Goal: Task Accomplishment & Management: Complete application form

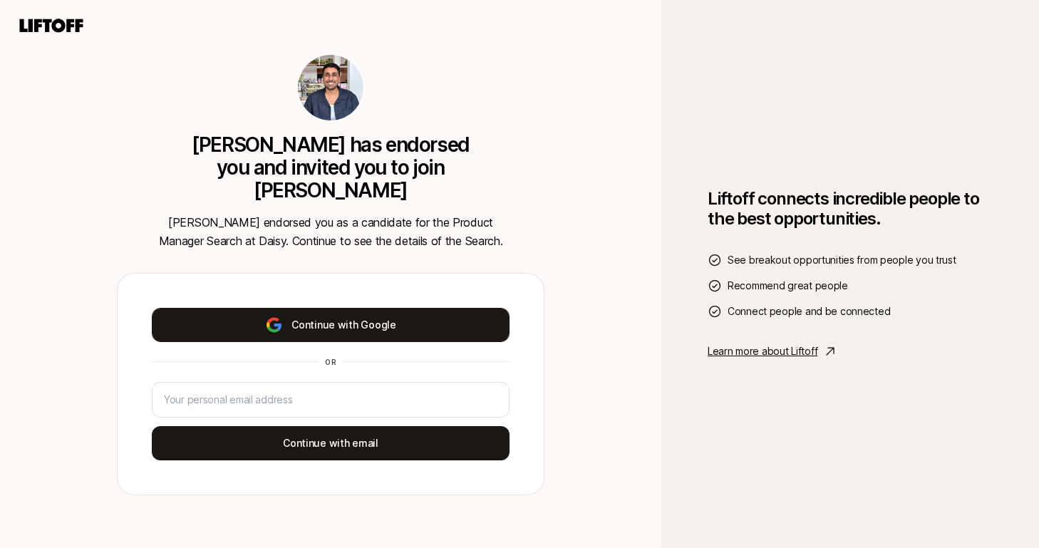
click at [324, 309] on button "Continue with Google" at bounding box center [331, 325] width 358 height 34
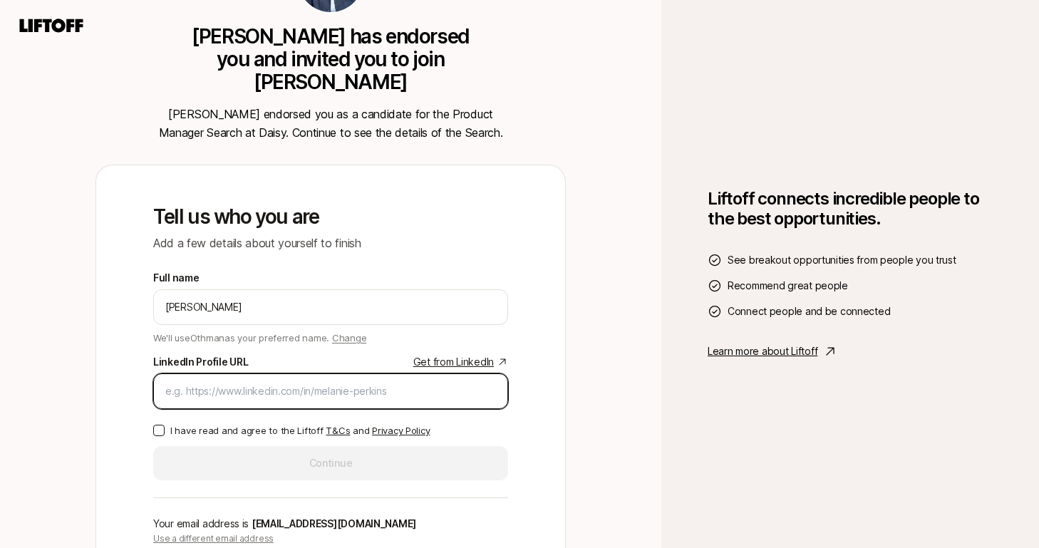
paste input "[DOMAIN_NAME][URL][PERSON_NAME]"
type input "[DOMAIN_NAME][URL][PERSON_NAME]"
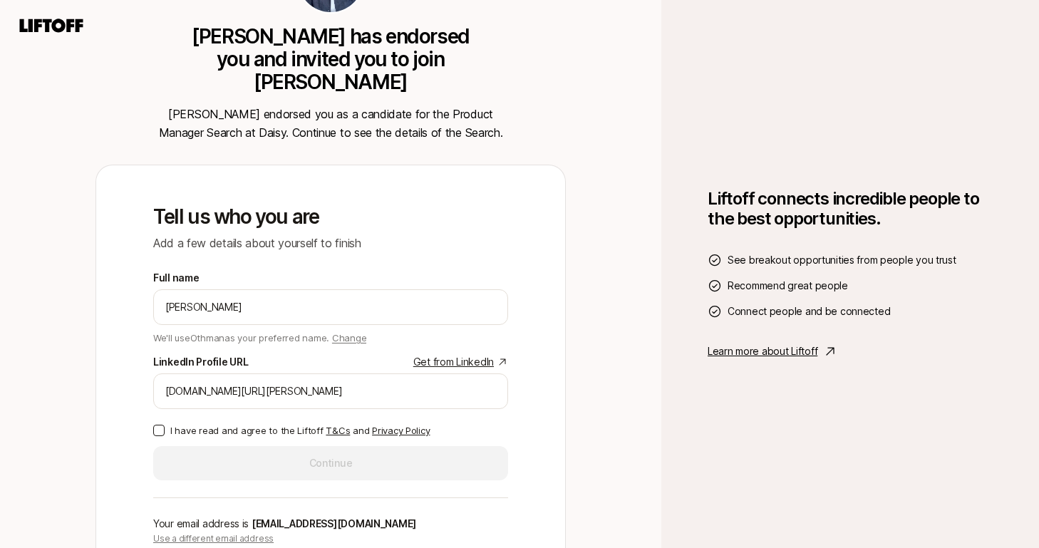
click at [275, 426] on div "Full name [PERSON_NAME] We'll use Othman as your preferred name. Change Preferr…" at bounding box center [330, 374] width 355 height 211
click at [279, 423] on p "I have read and agree to the Liftoff T&Cs and Privacy Policy" at bounding box center [299, 430] width 259 height 14
click at [165, 425] on button "I have read and agree to the Liftoff T&Cs and Privacy Policy" at bounding box center [158, 430] width 11 height 11
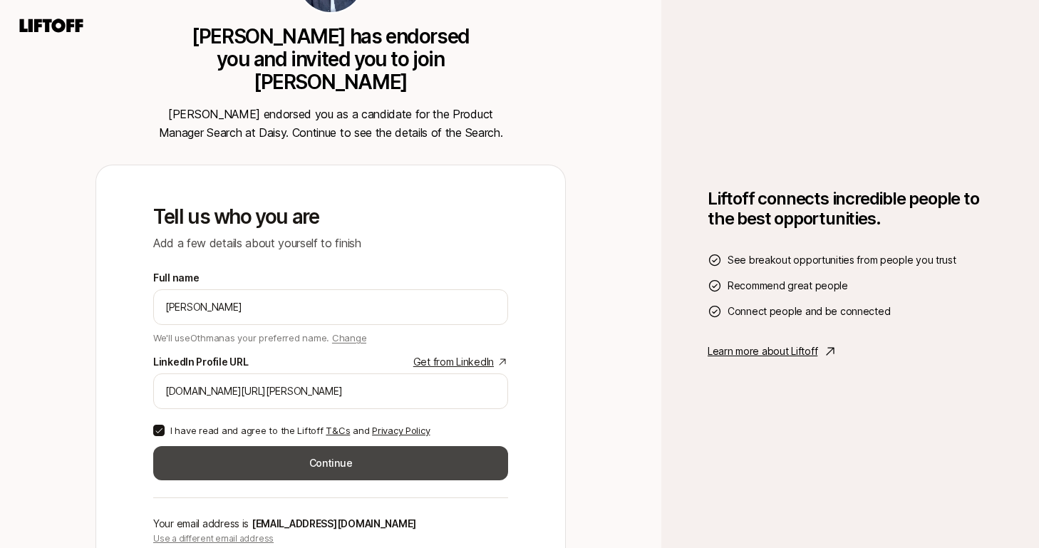
click at [305, 449] on button "Continue" at bounding box center [330, 463] width 355 height 34
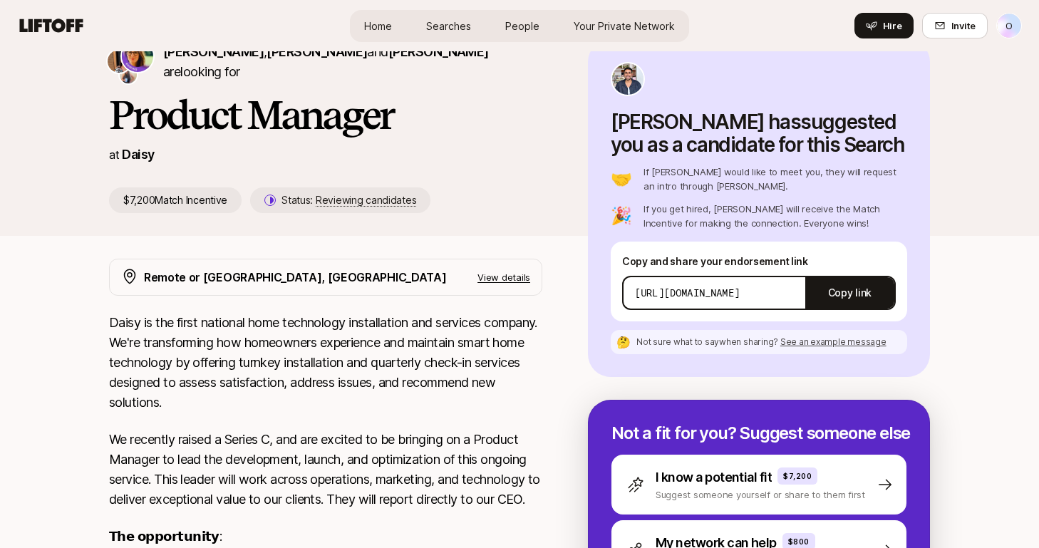
scroll to position [24, 0]
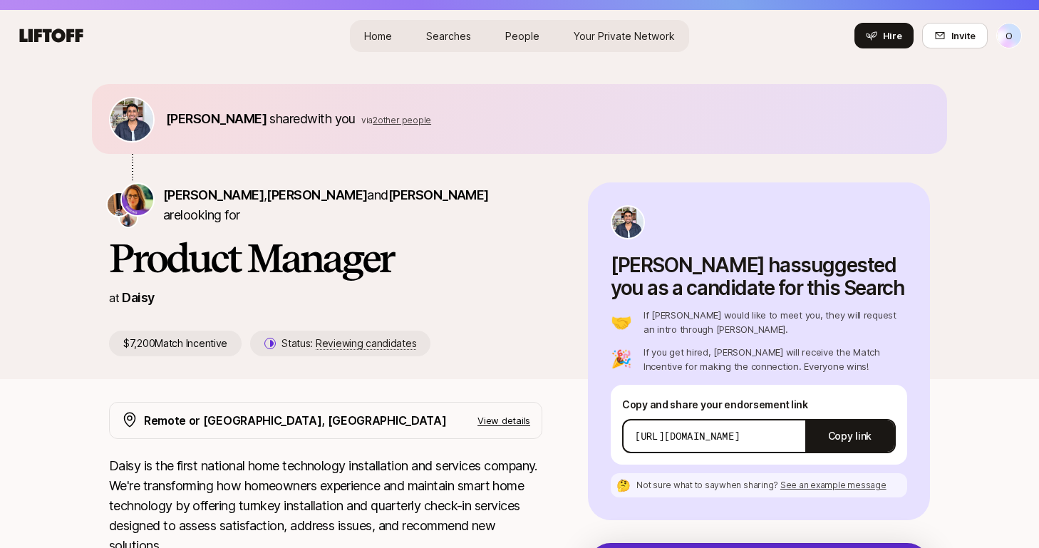
click at [334, 125] on span "with you" at bounding box center [331, 118] width 48 height 15
click at [391, 123] on span "2 other people" at bounding box center [402, 120] width 58 height 11
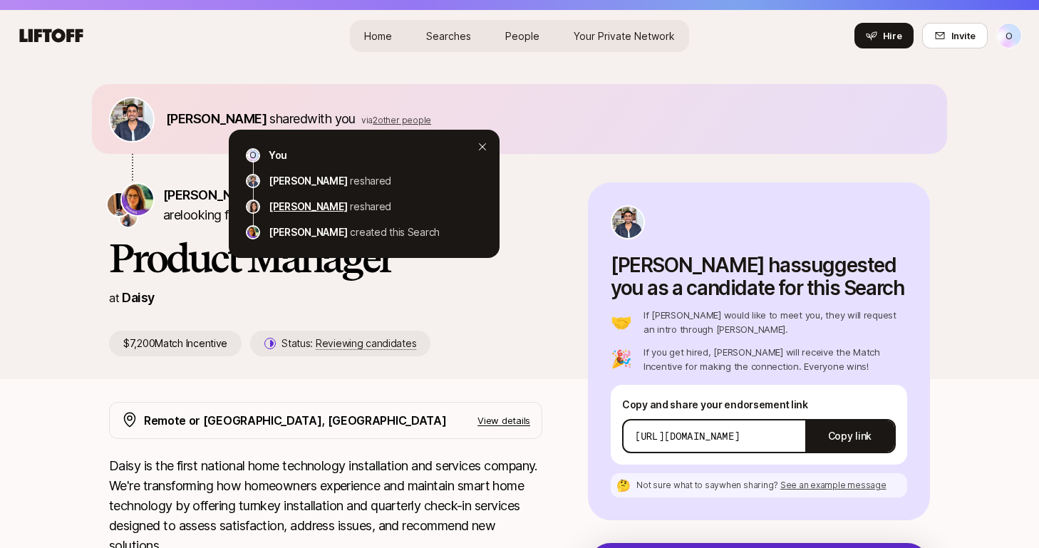
click at [281, 207] on p "[PERSON_NAME]" at bounding box center [308, 206] width 78 height 17
click at [553, 182] on div "[PERSON_NAME] shared with you via 2 other people O You [PERSON_NAME] reshared […" at bounding box center [519, 133] width 855 height 98
click at [487, 146] on icon at bounding box center [482, 146] width 11 height 11
click at [484, 142] on icon at bounding box center [482, 146] width 11 height 11
click at [482, 147] on div "You" at bounding box center [376, 155] width 214 height 17
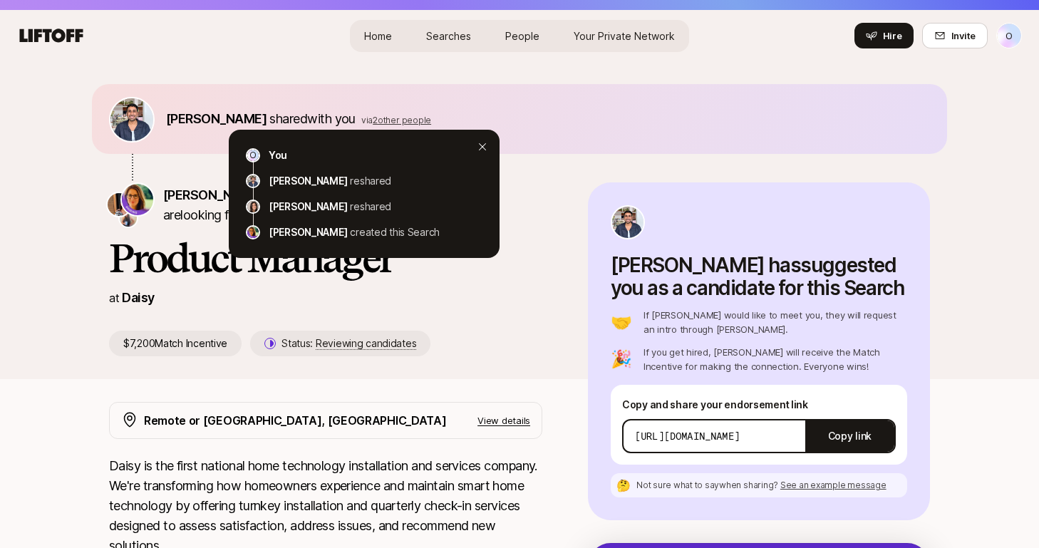
click at [524, 284] on div "[PERSON_NAME] , [PERSON_NAME] and [PERSON_NAME] are looking for Product Manager…" at bounding box center [348, 269] width 479 height 174
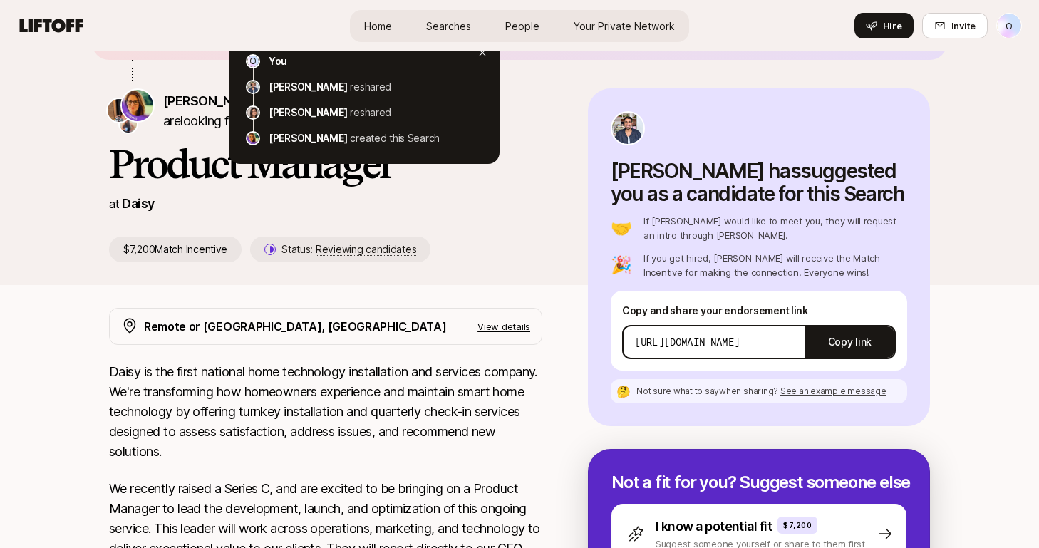
scroll to position [0, 0]
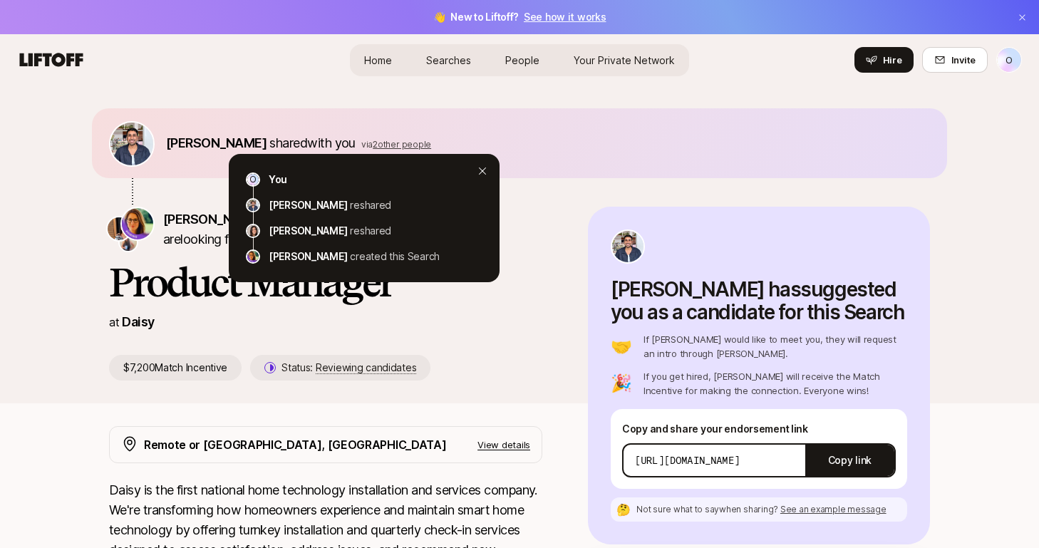
click at [478, 172] on div "You" at bounding box center [376, 179] width 214 height 17
click at [484, 172] on icon at bounding box center [482, 170] width 11 height 11
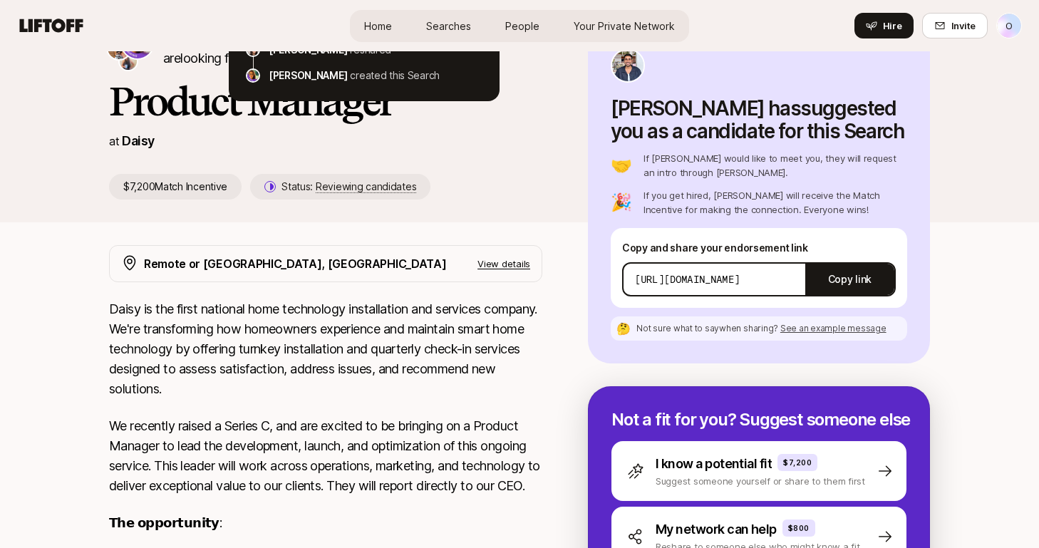
scroll to position [364, 0]
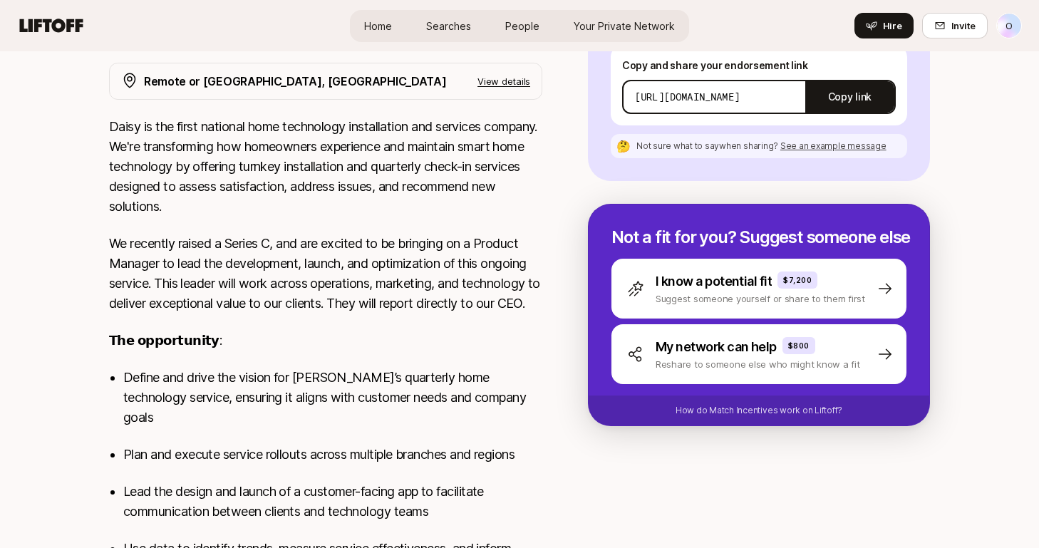
scroll to position [824, 0]
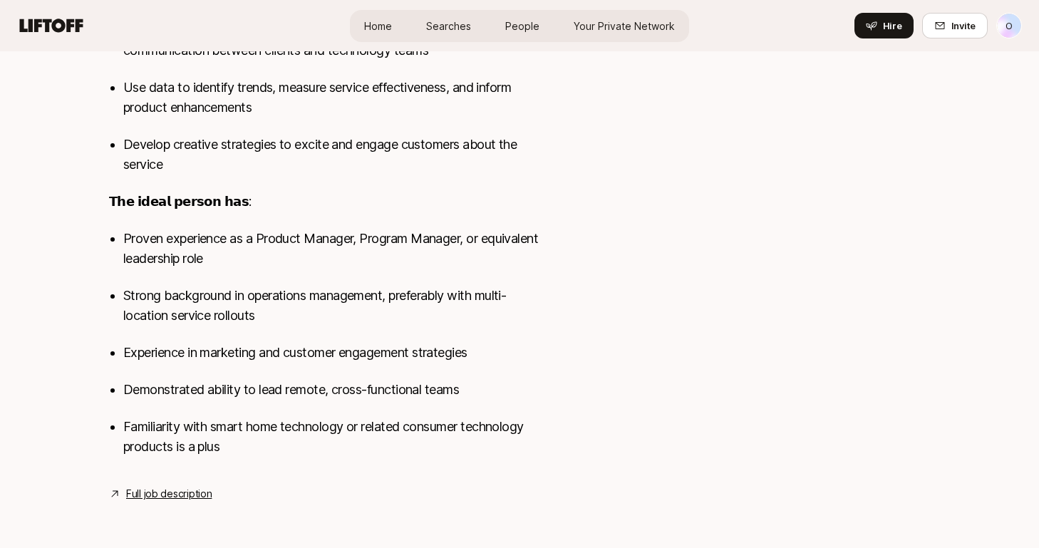
click at [157, 497] on link "Full job description" at bounding box center [168, 493] width 85 height 17
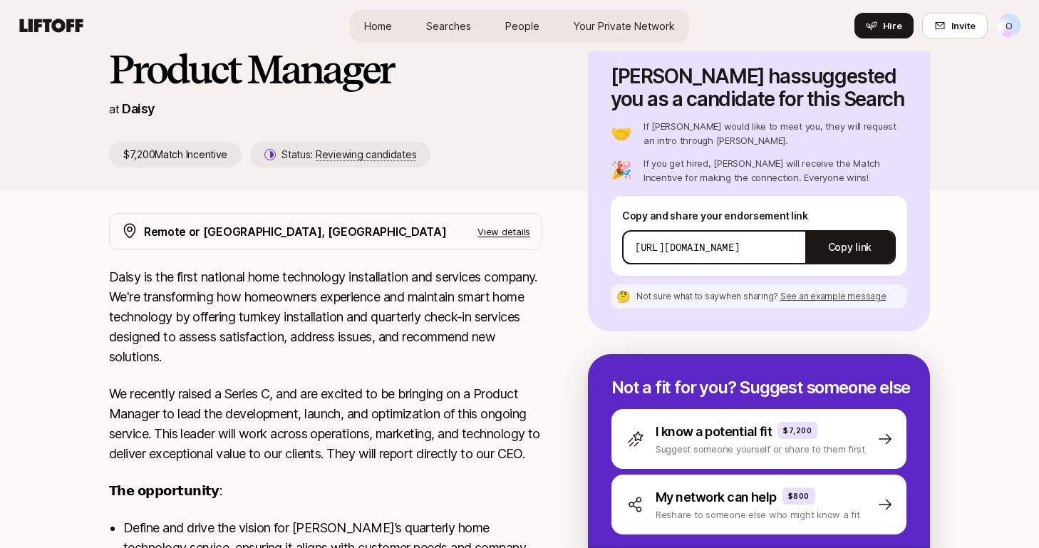
scroll to position [0, 0]
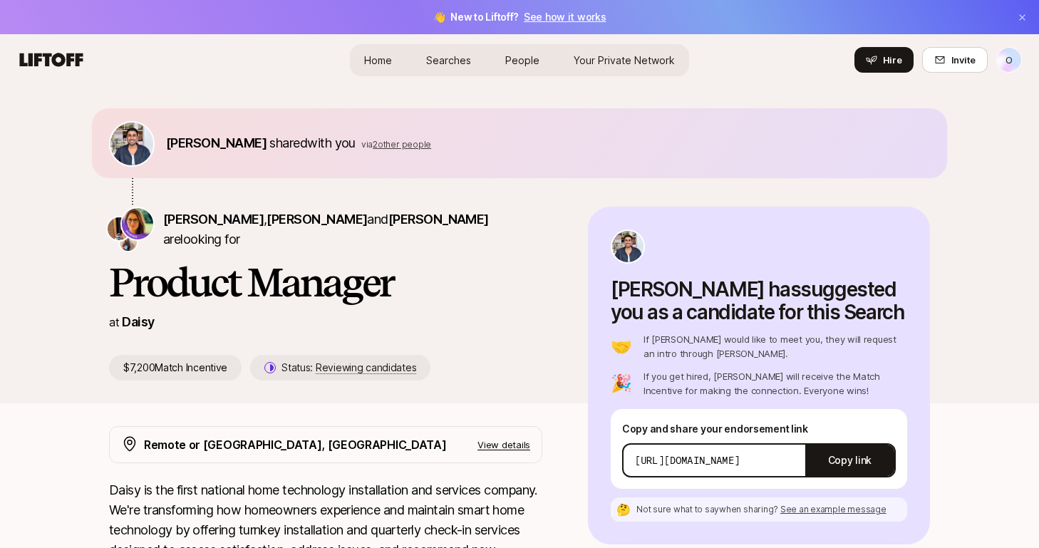
click at [568, 200] on div "Prasant Lokinendi shared with you via 2 other people" at bounding box center [519, 157] width 855 height 98
click at [610, 53] on span "Your Private Network" at bounding box center [624, 60] width 101 height 15
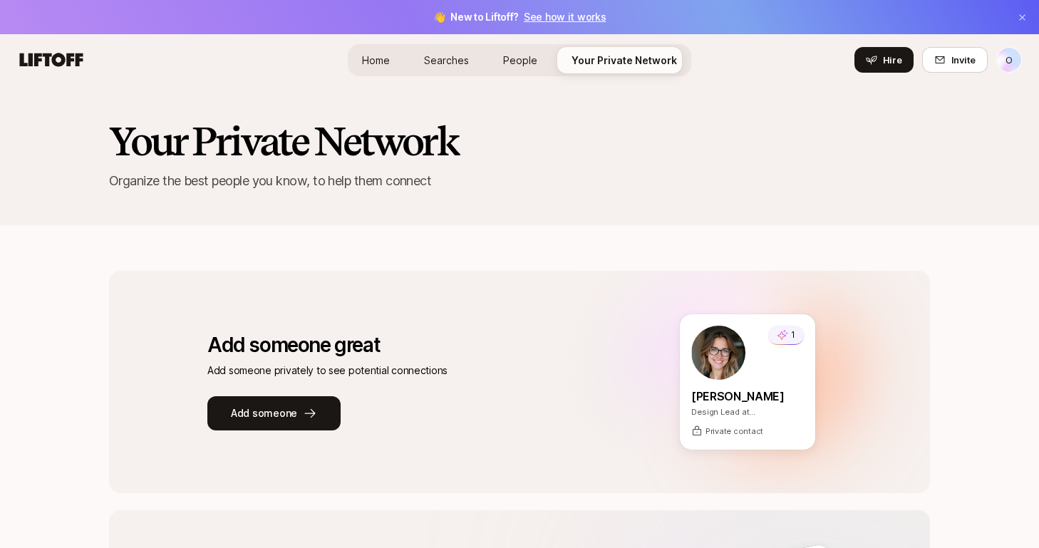
click at [724, 346] on img at bounding box center [718, 353] width 54 height 54
click at [783, 340] on icon at bounding box center [782, 334] width 11 height 11
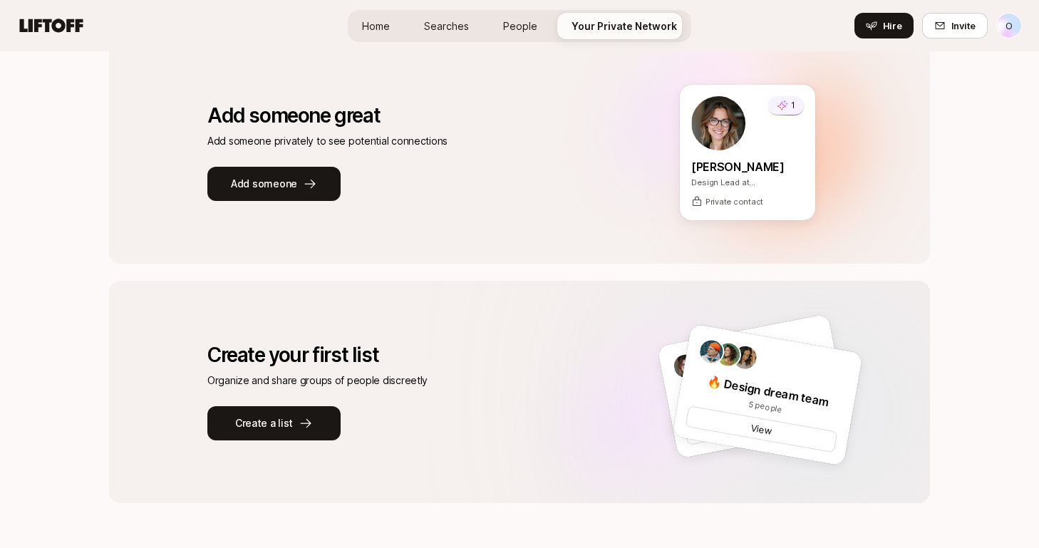
scroll to position [226, 0]
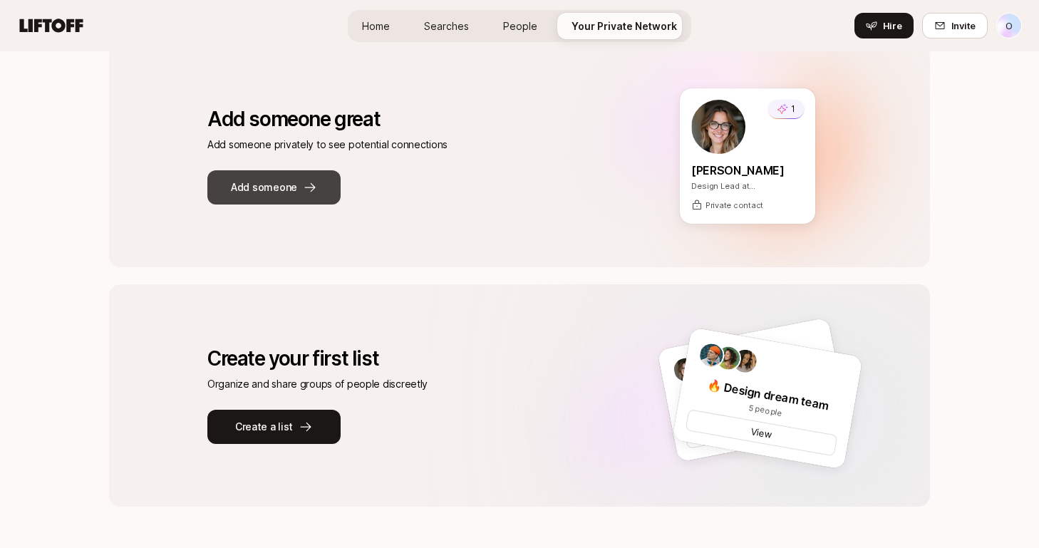
click at [308, 188] on icon at bounding box center [310, 187] width 14 height 14
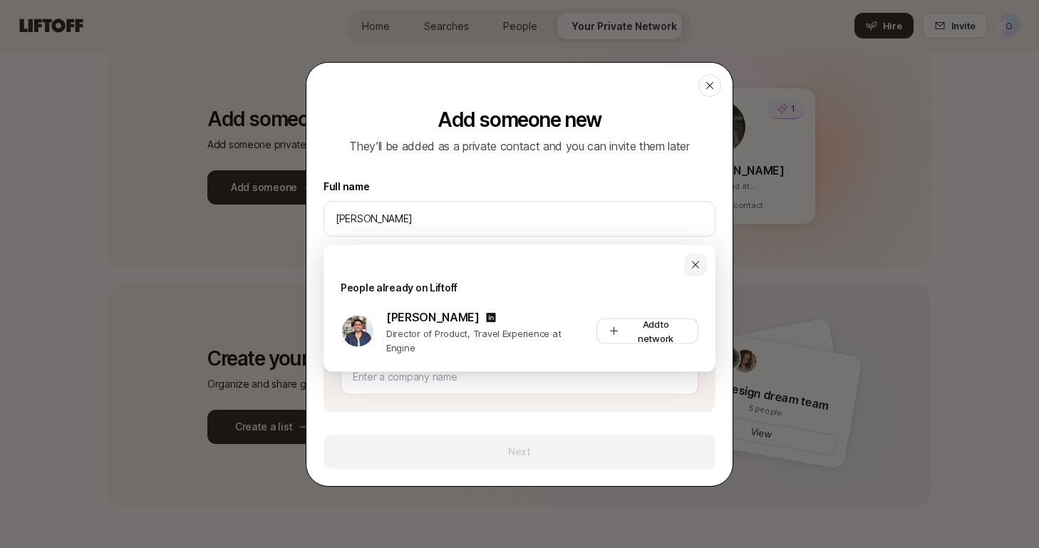
type input "prasant lo"
click at [702, 263] on div at bounding box center [695, 265] width 23 height 23
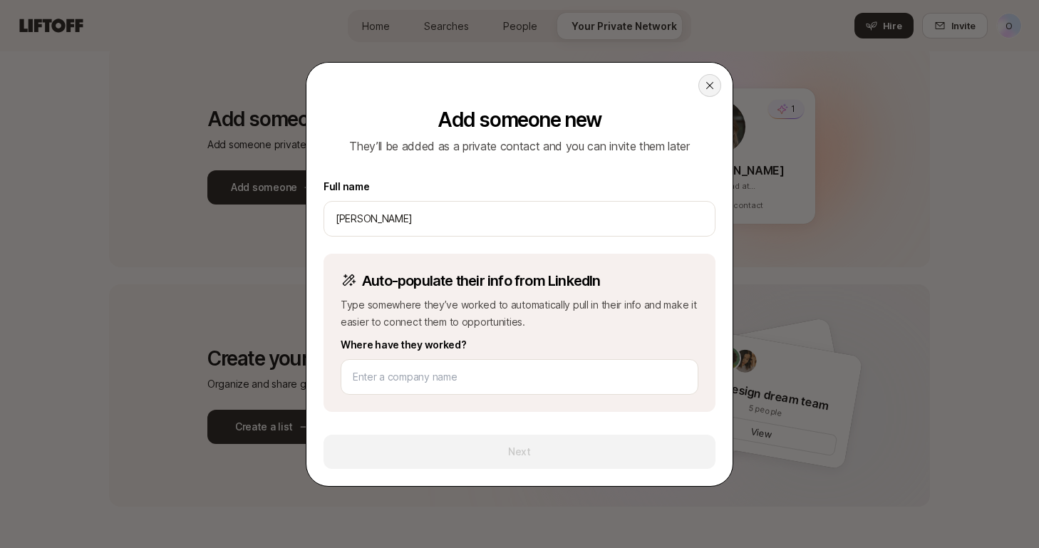
click at [709, 83] on icon at bounding box center [709, 85] width 11 height 11
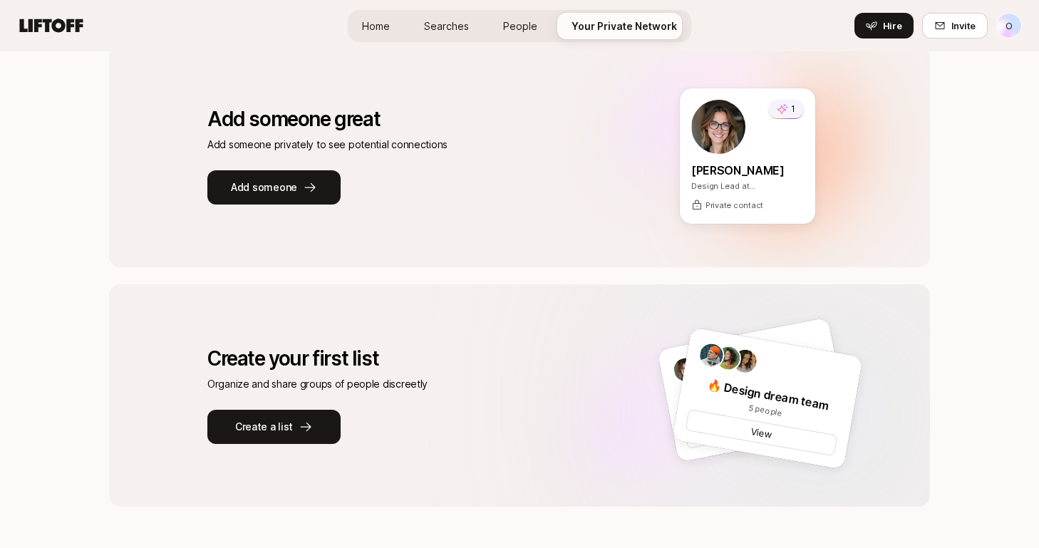
scroll to position [0, 0]
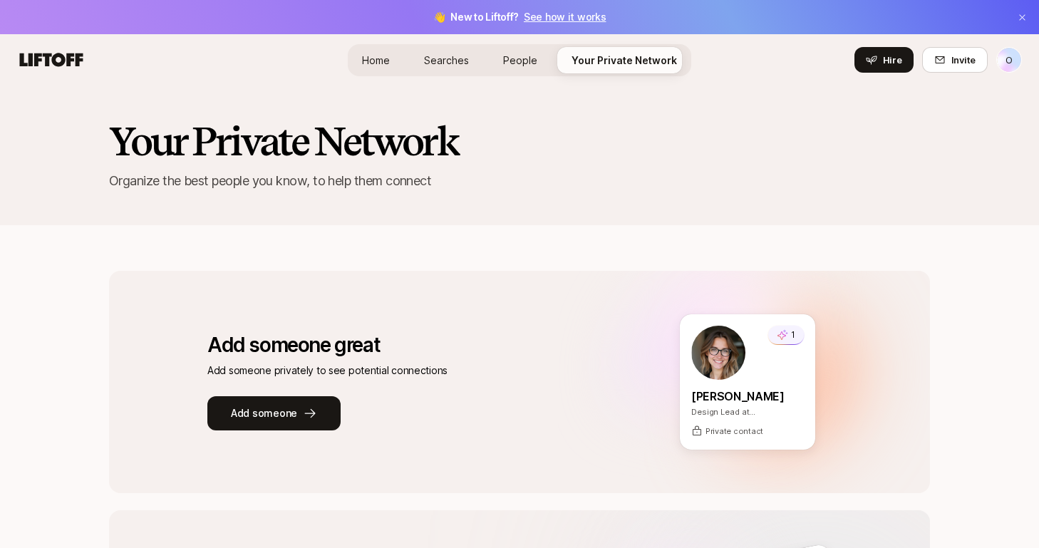
click at [556, 16] on link "See how it works" at bounding box center [565, 17] width 83 height 12
click at [380, 59] on span "Home" at bounding box center [376, 60] width 28 height 15
